Goal: Information Seeking & Learning: Learn about a topic

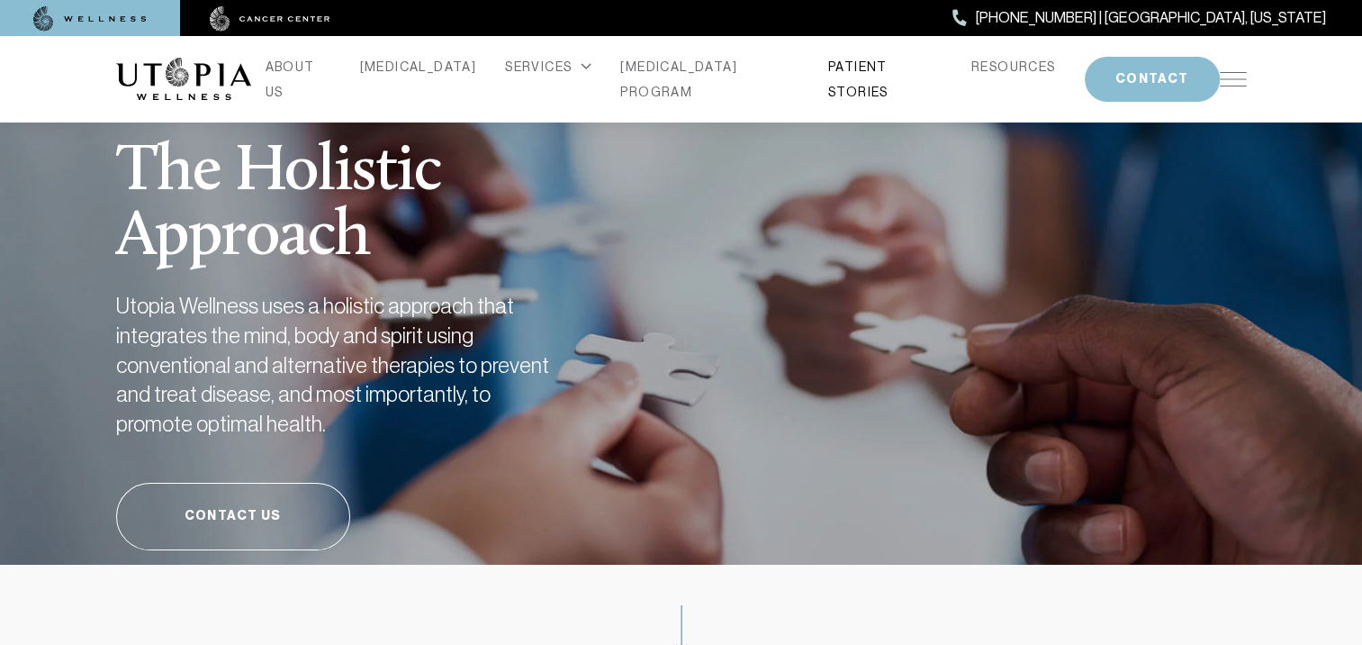
click at [828, 77] on link "PATIENT STORIES" at bounding box center [885, 79] width 114 height 50
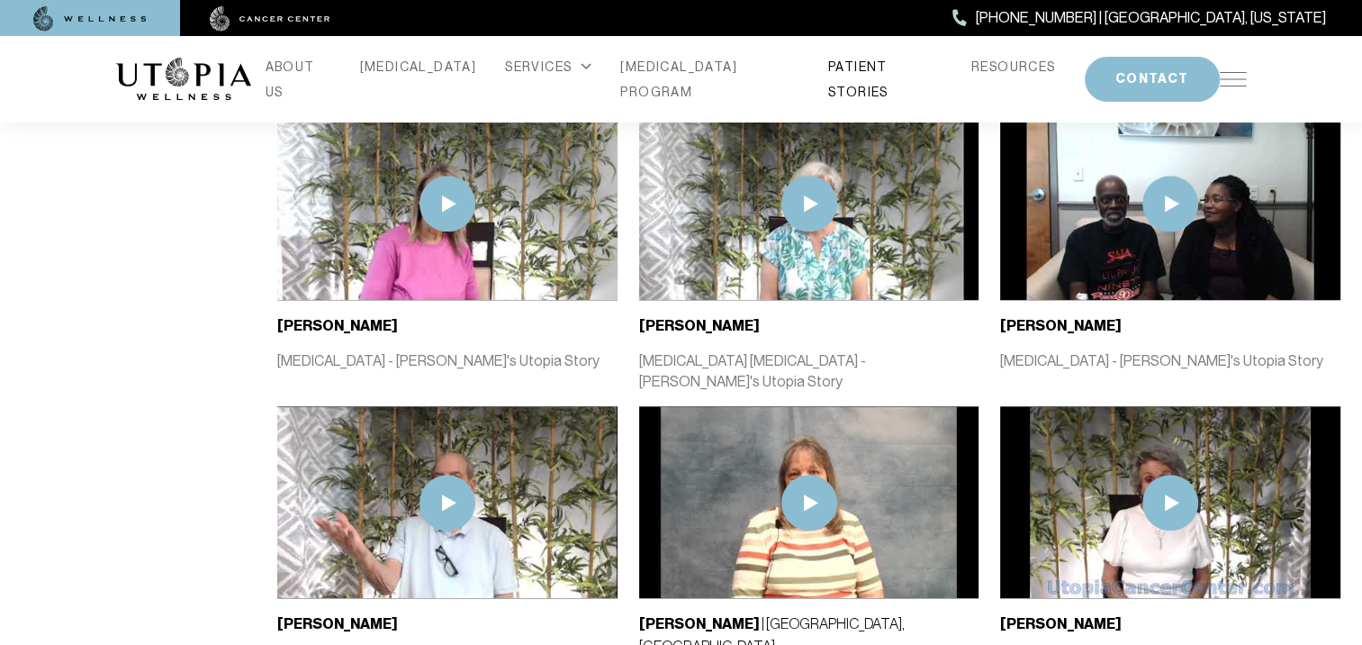
scroll to position [1650, 0]
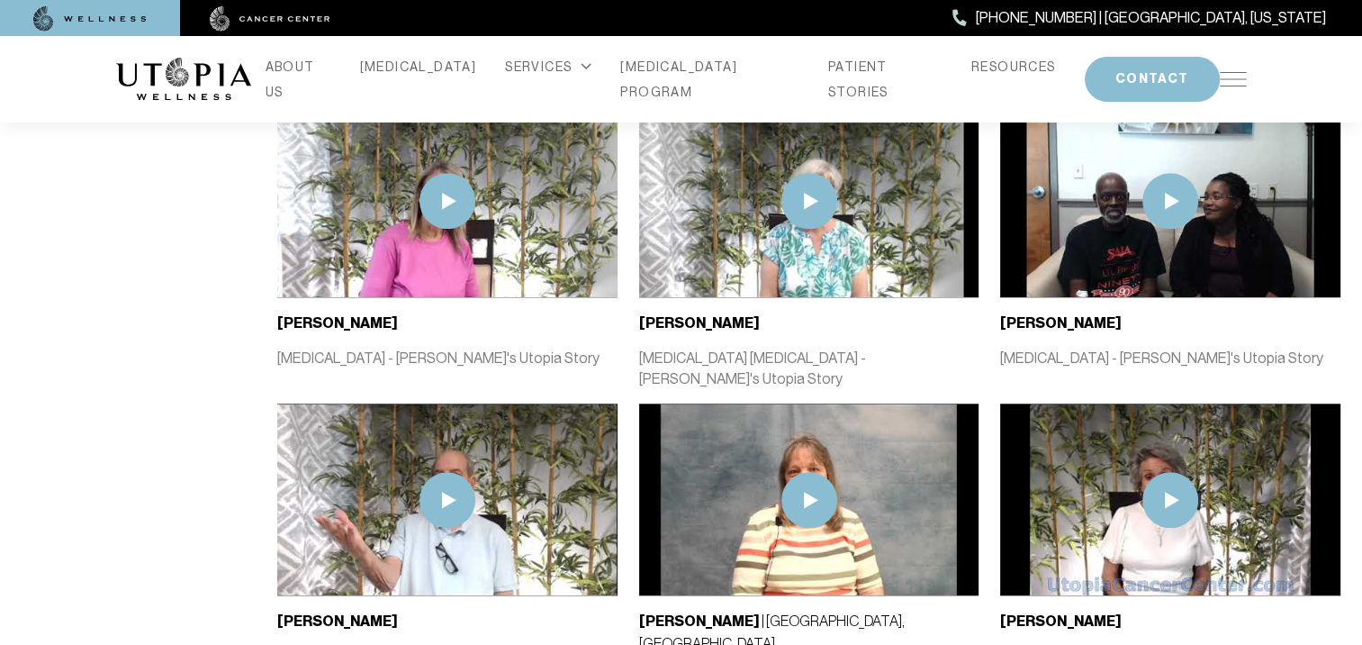
click at [451, 177] on img at bounding box center [448, 201] width 56 height 56
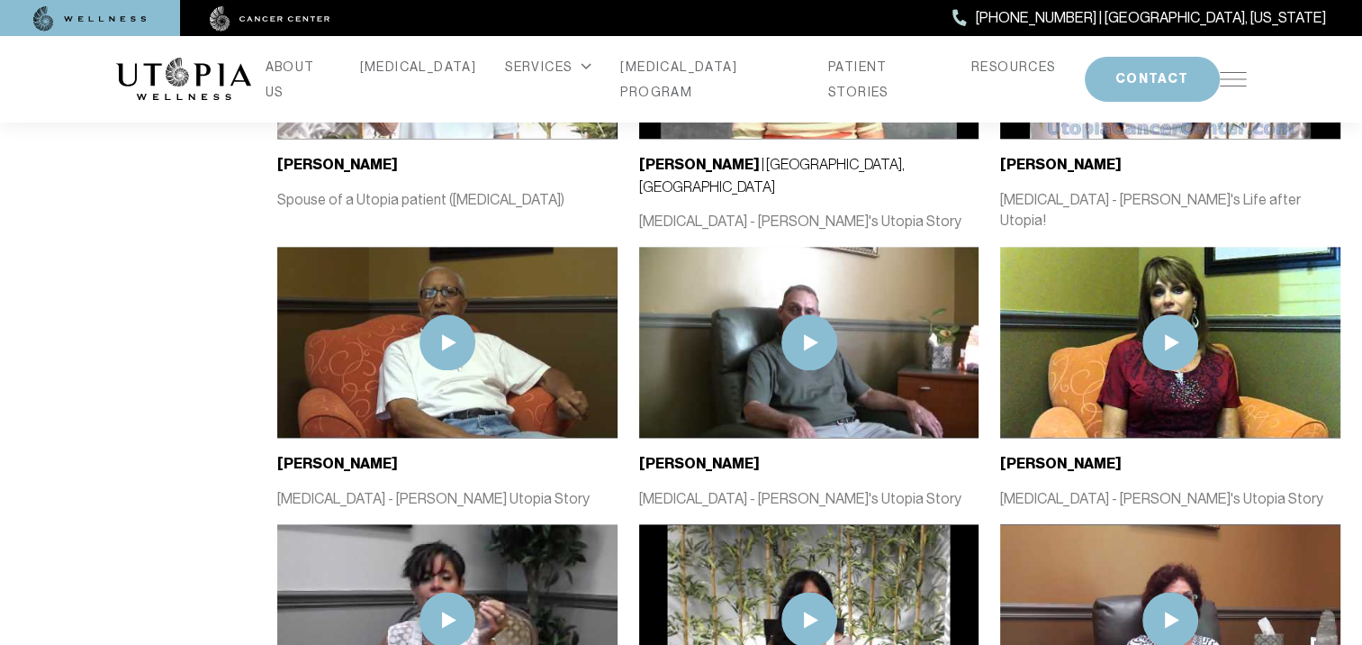
scroll to position [2110, 0]
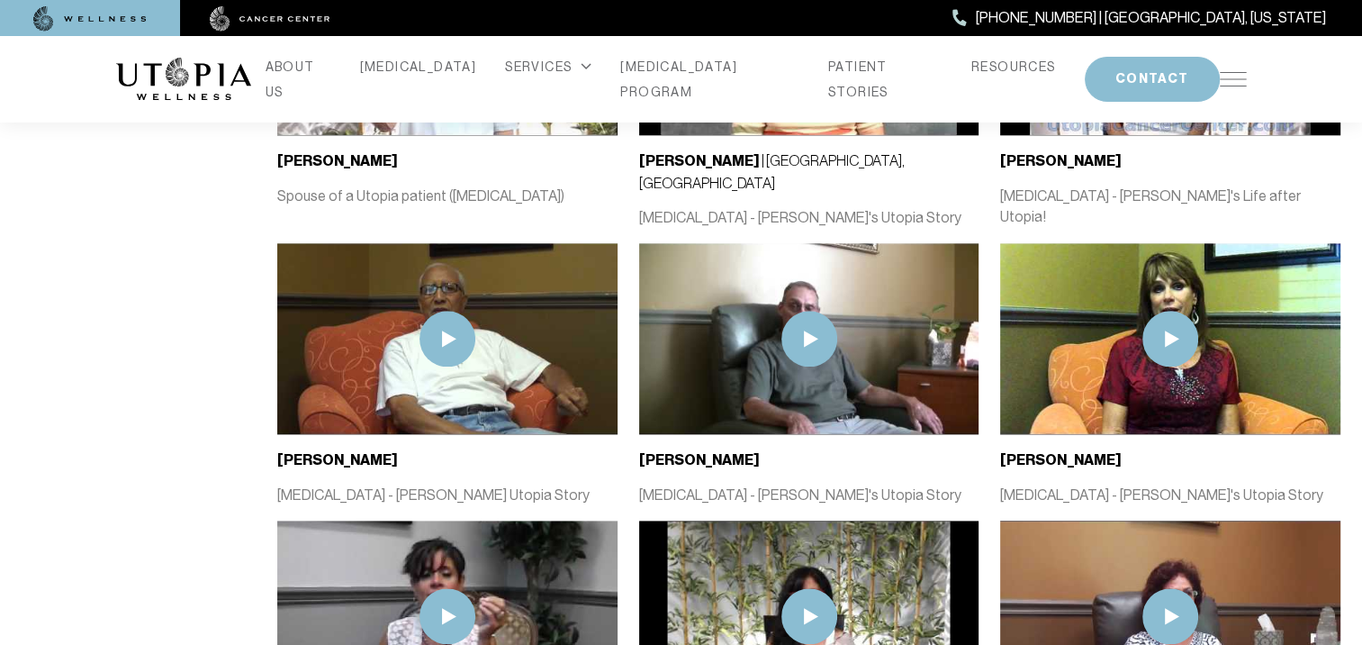
click at [1172, 311] on img at bounding box center [1171, 339] width 56 height 56
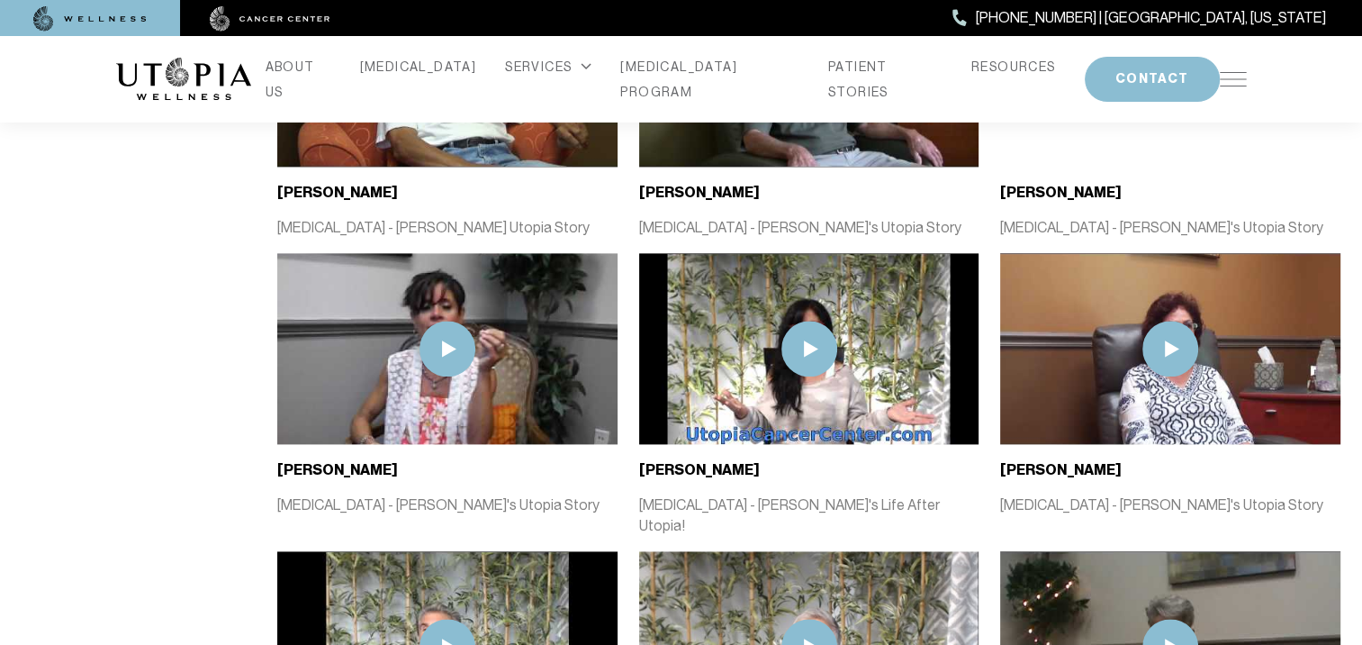
scroll to position [2381, 0]
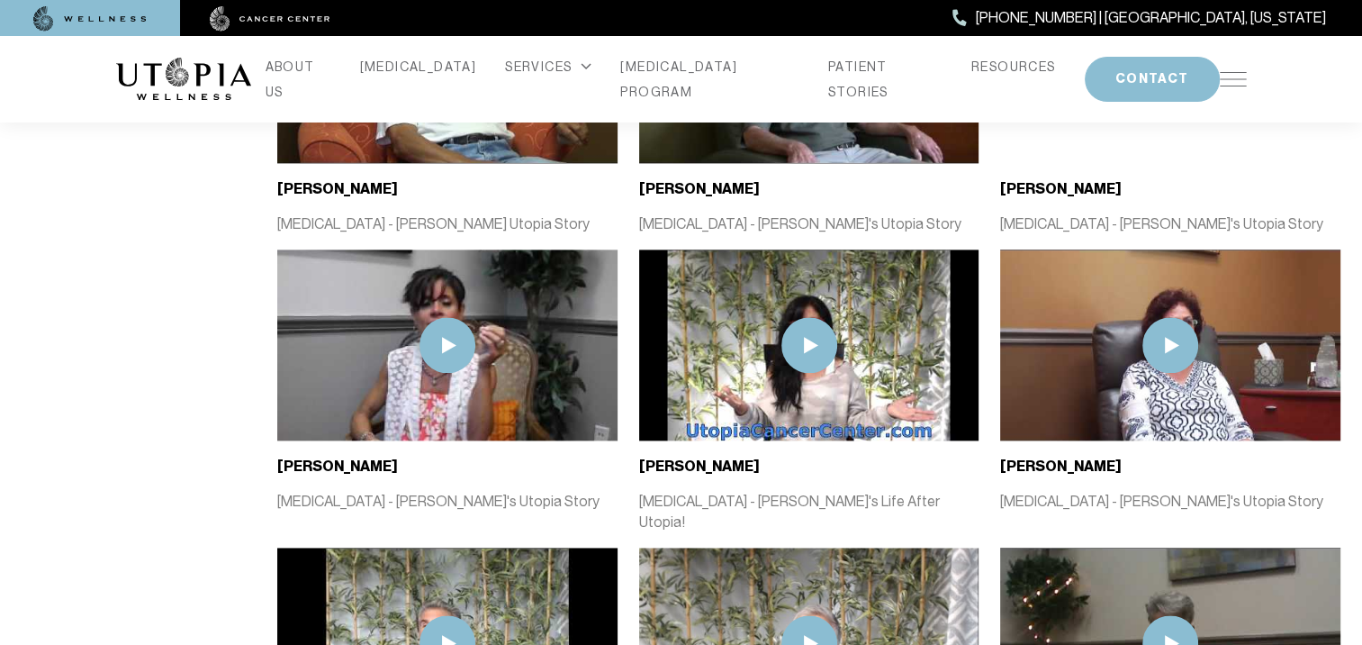
click at [1160, 317] on img at bounding box center [1171, 345] width 56 height 56
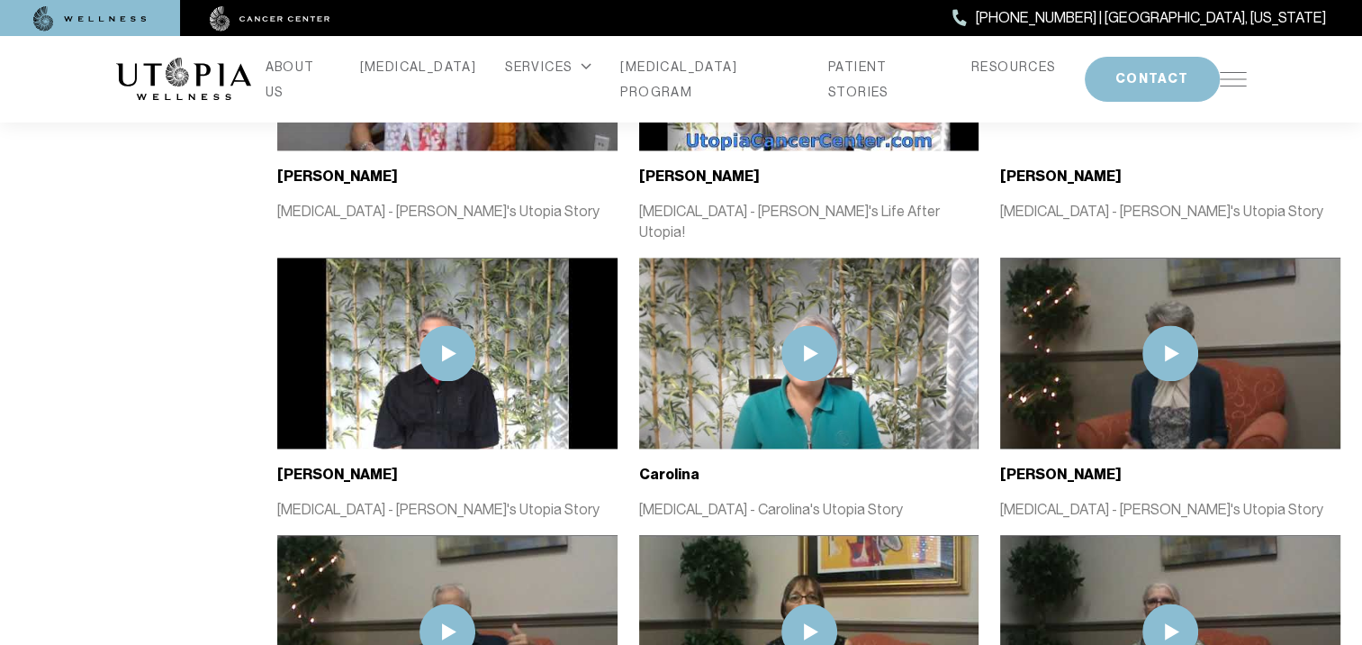
scroll to position [2675, 0]
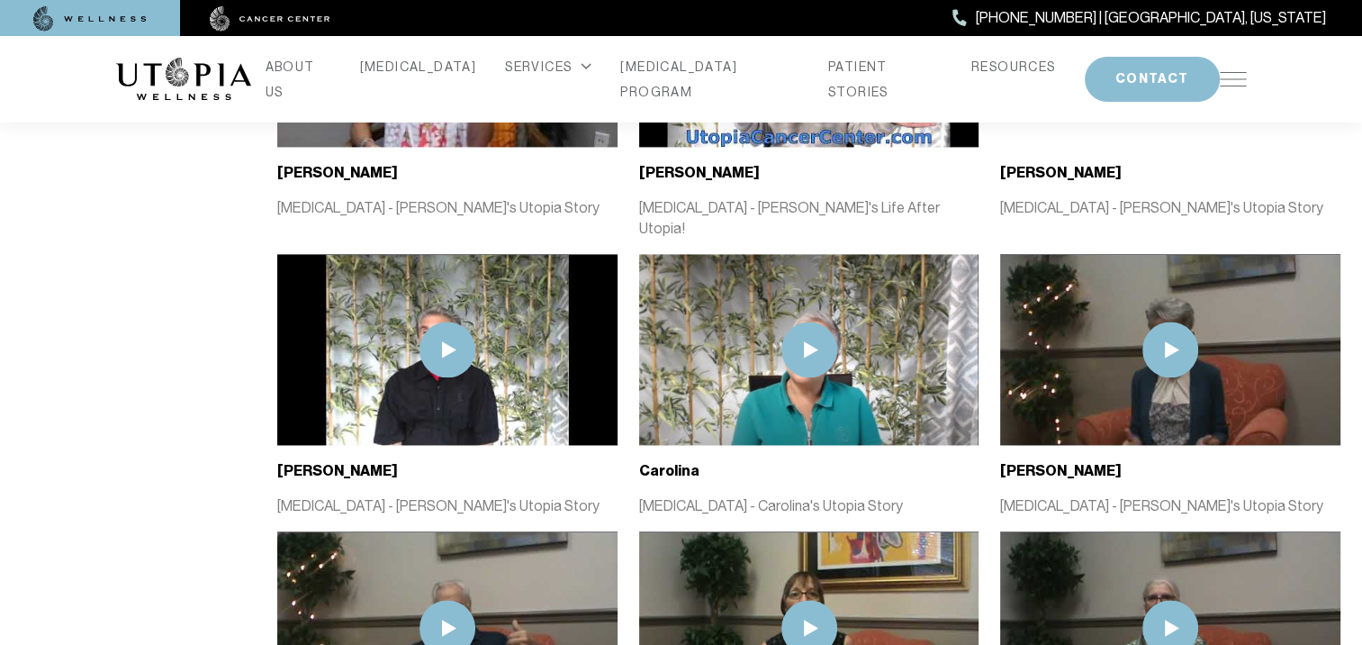
click at [810, 321] on img at bounding box center [810, 349] width 56 height 56
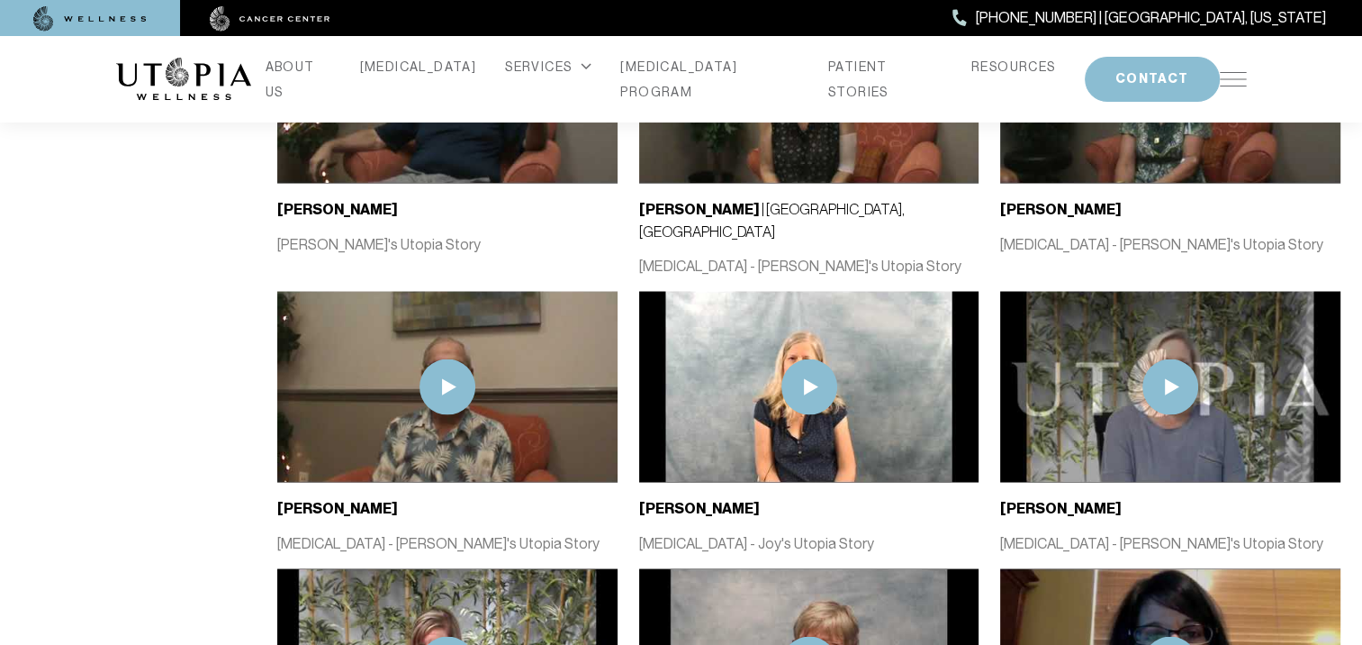
scroll to position [3221, 0]
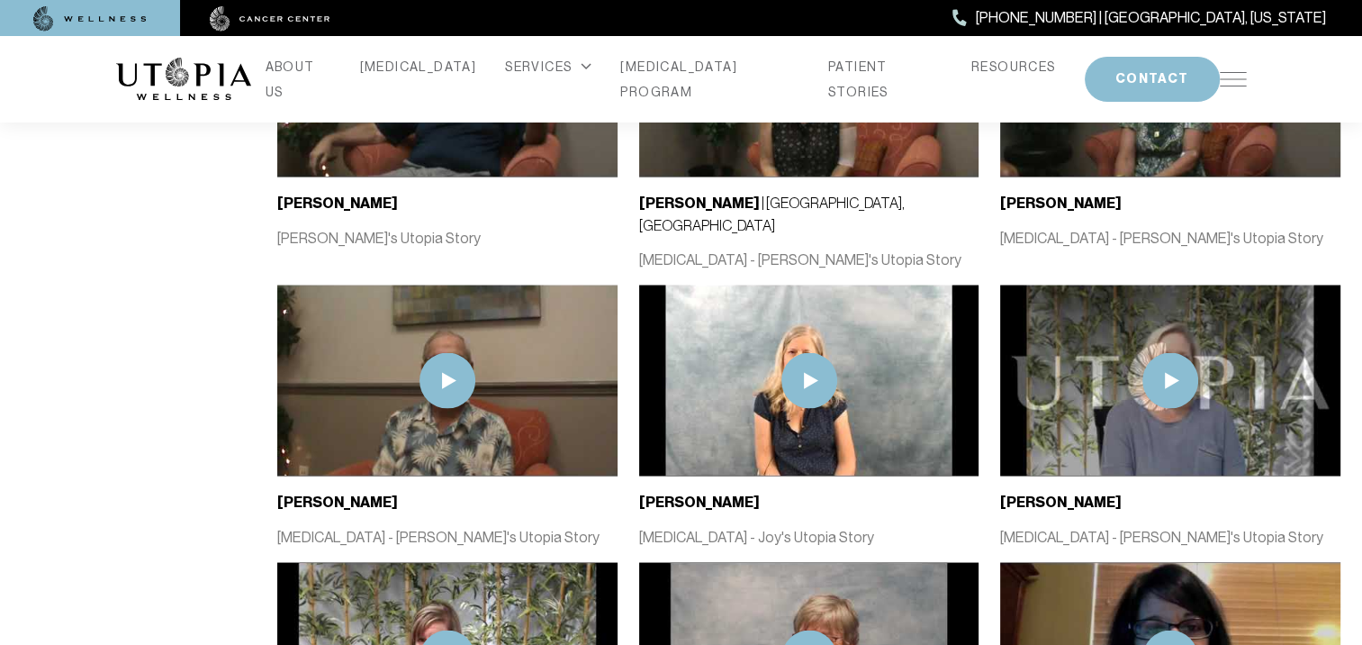
click at [807, 352] on img at bounding box center [810, 380] width 56 height 56
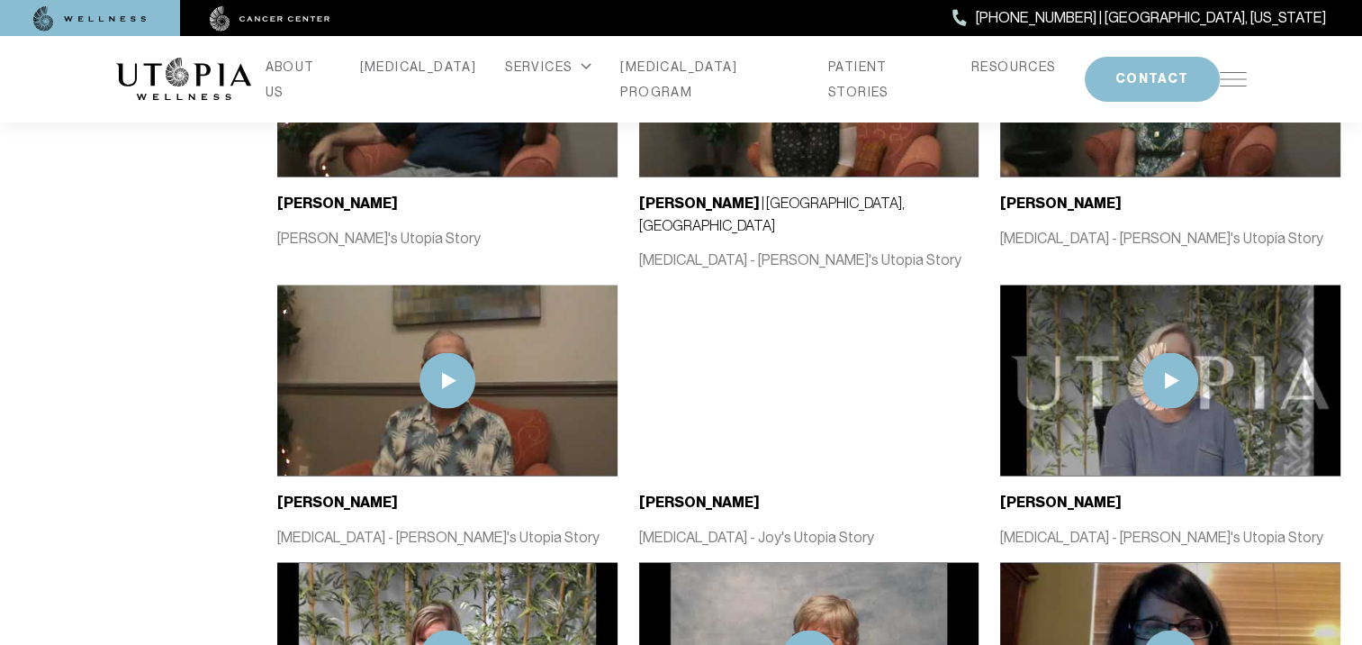
click at [1170, 352] on img at bounding box center [1171, 380] width 56 height 56
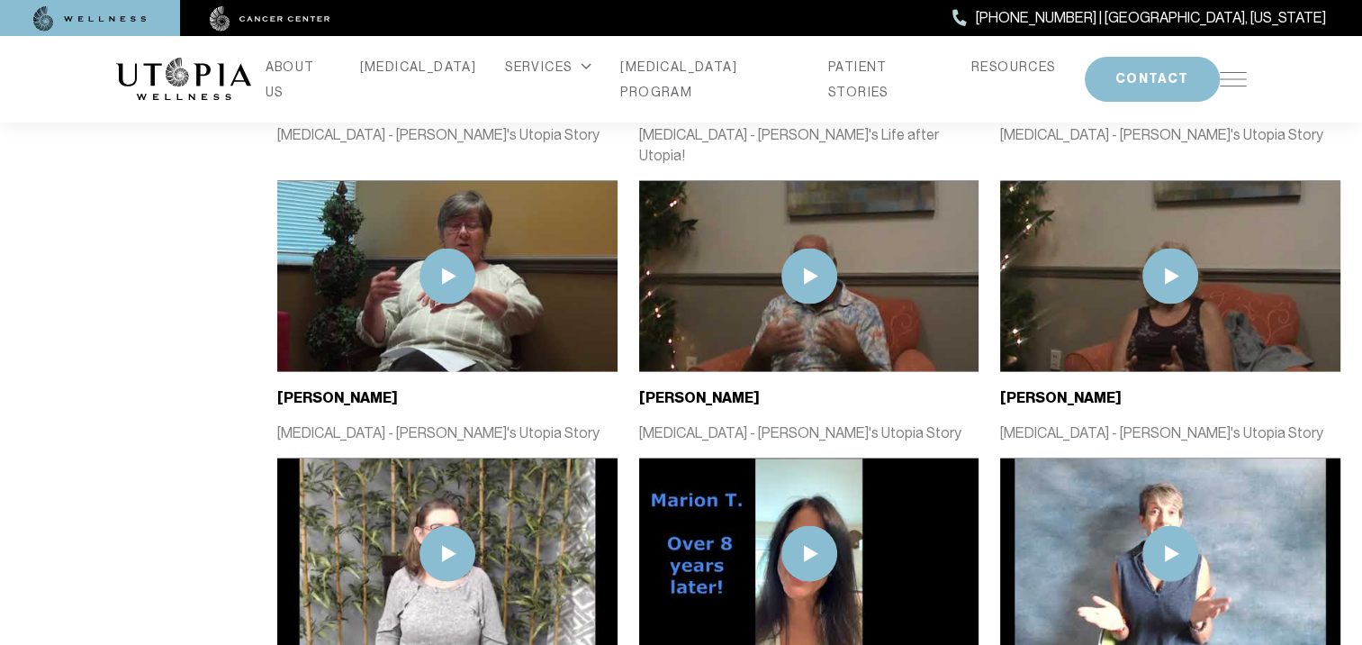
scroll to position [3904, 0]
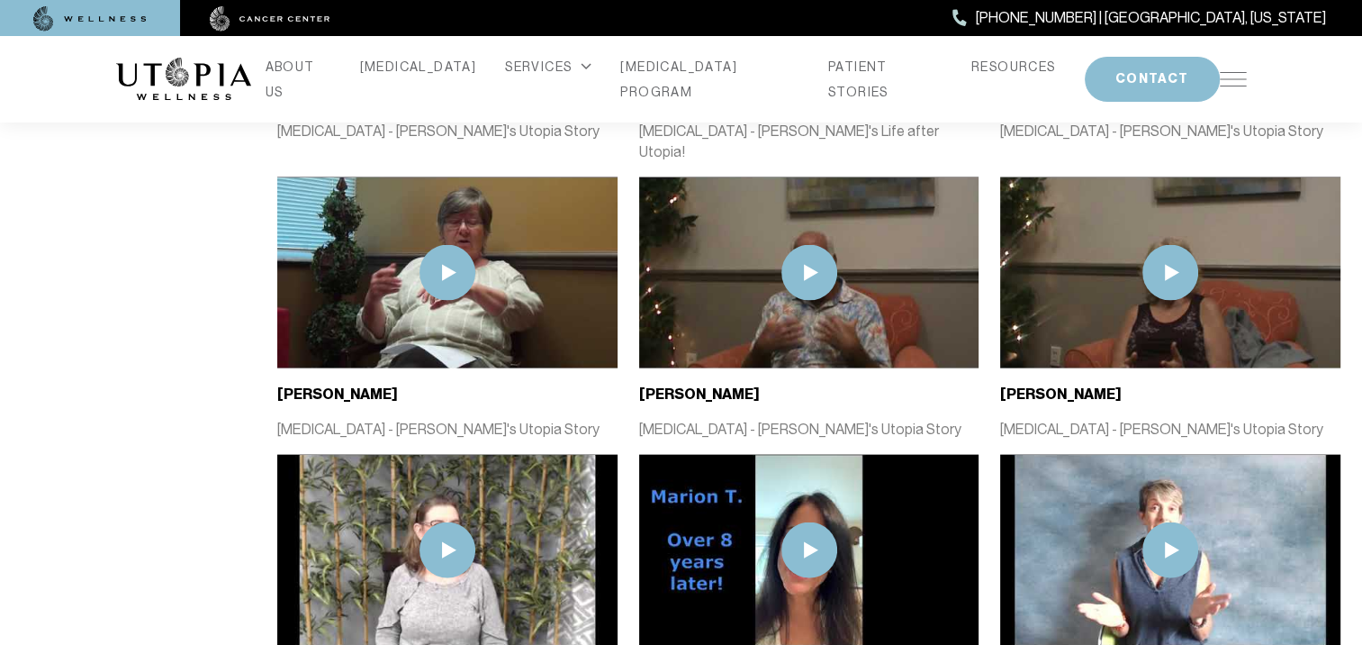
click at [1179, 522] on img at bounding box center [1171, 550] width 56 height 56
